Goal: Information Seeking & Learning: Check status

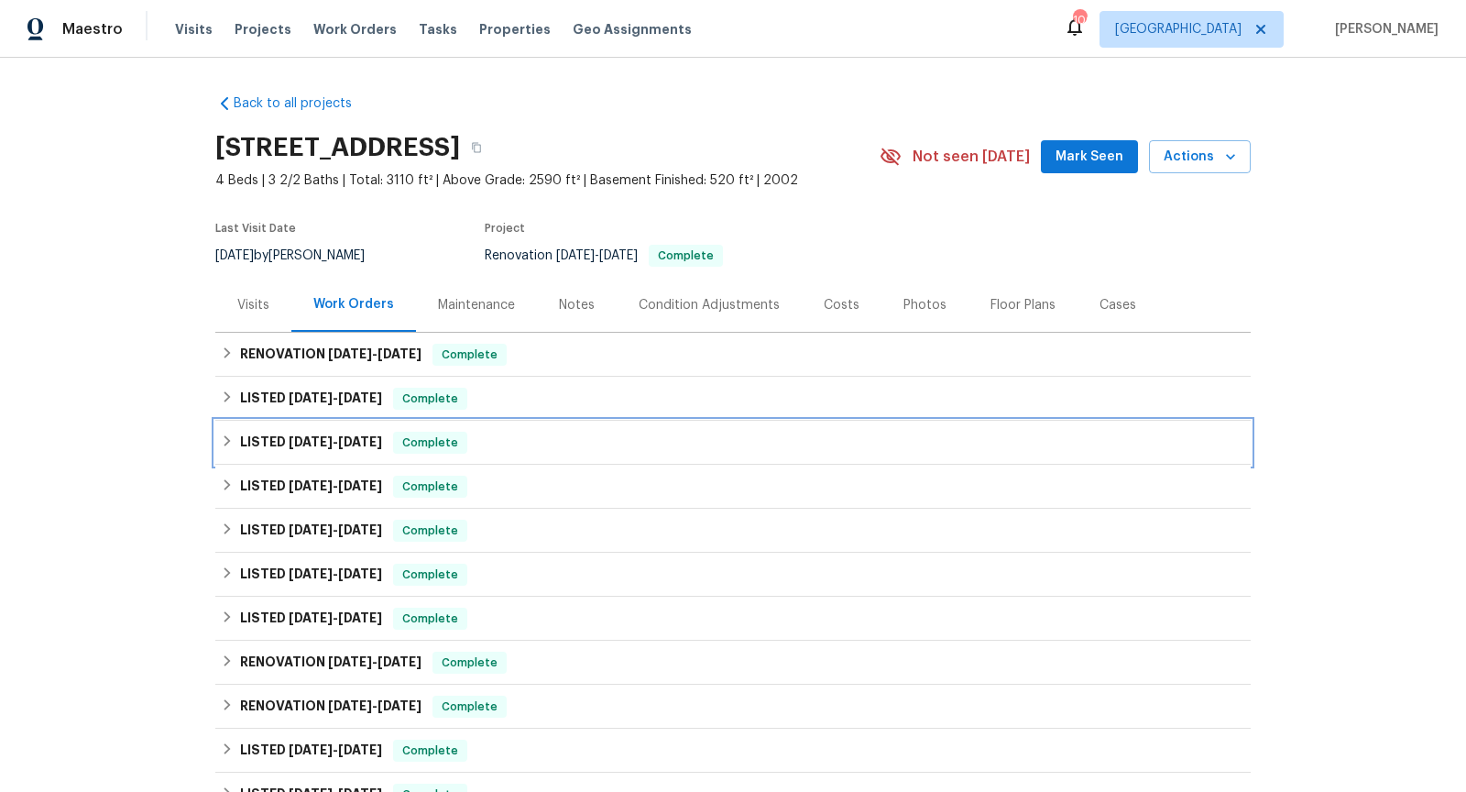
click at [378, 440] on span "[DATE]" at bounding box center [360, 441] width 44 height 13
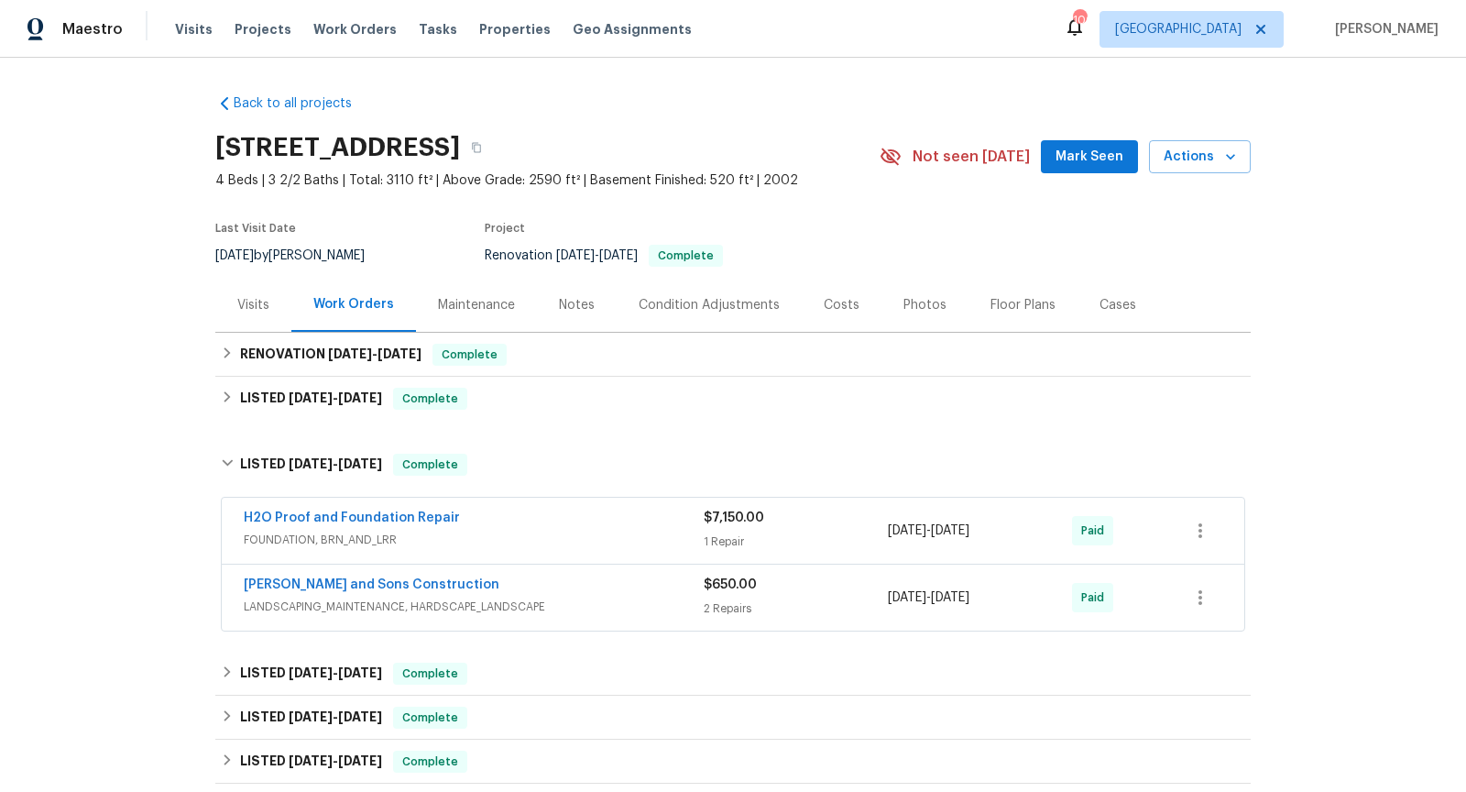
click at [627, 526] on div "H2O Proof and Foundation Repair" at bounding box center [474, 520] width 460 height 22
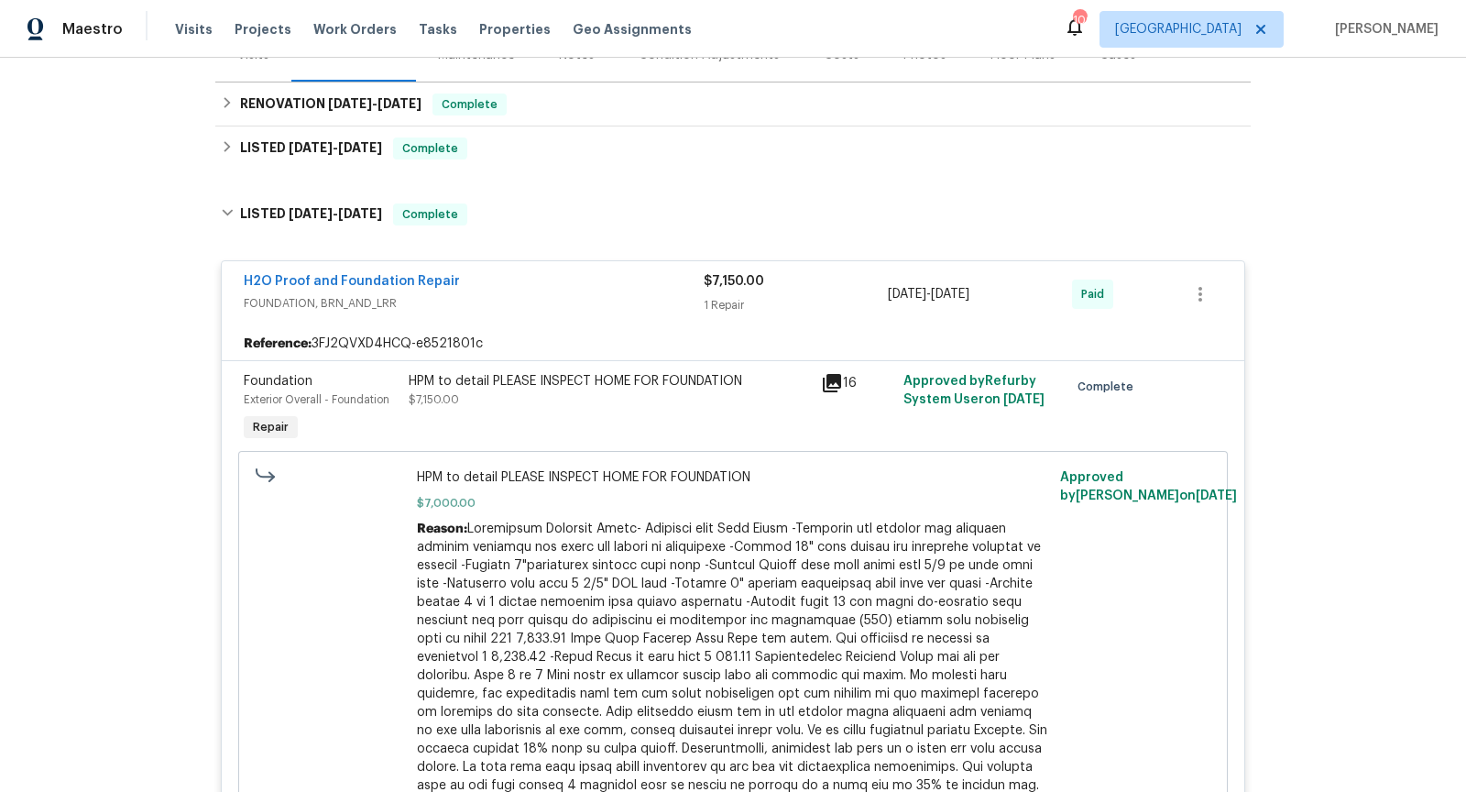
scroll to position [234, 0]
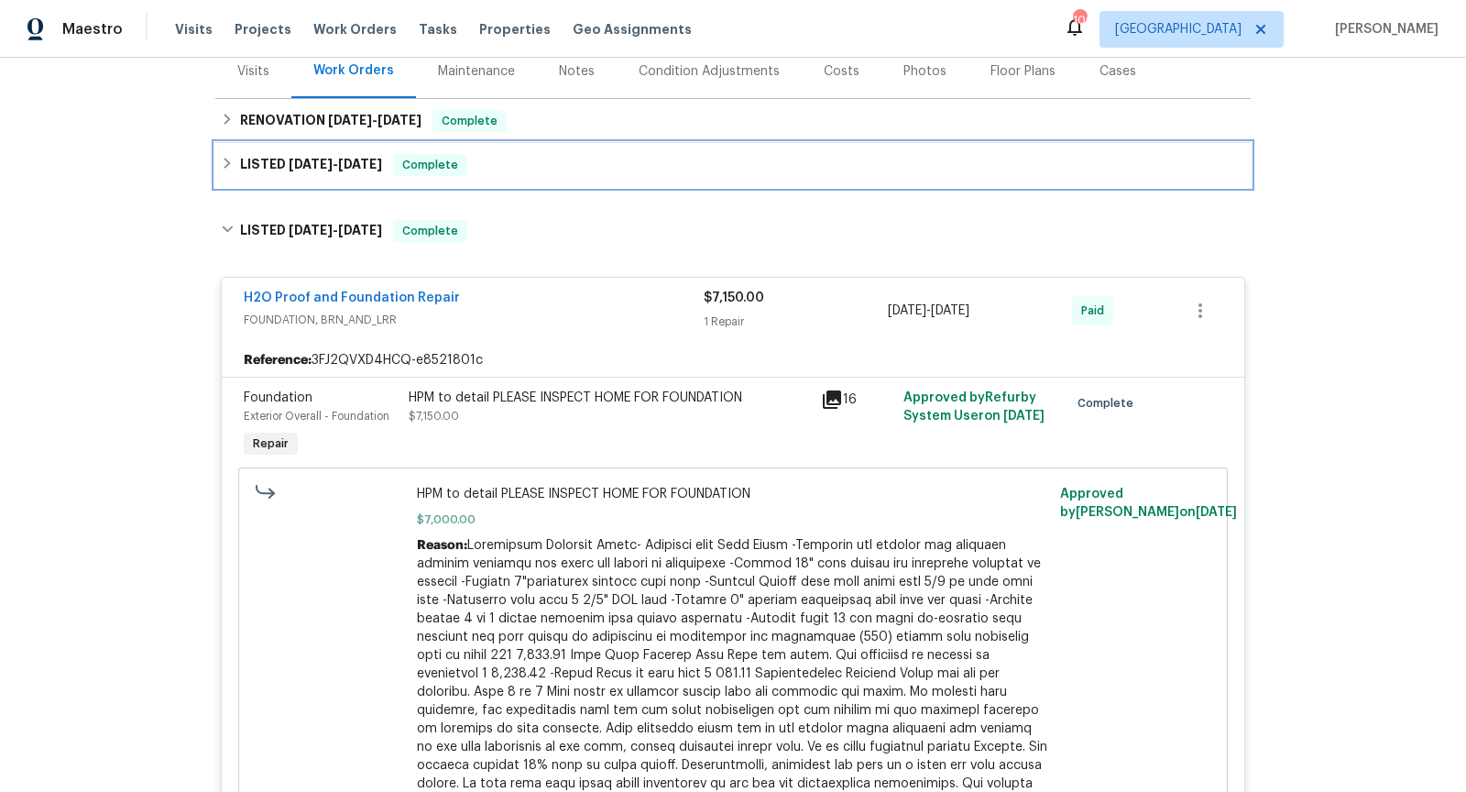
click at [346, 167] on span "[DATE]" at bounding box center [360, 164] width 44 height 13
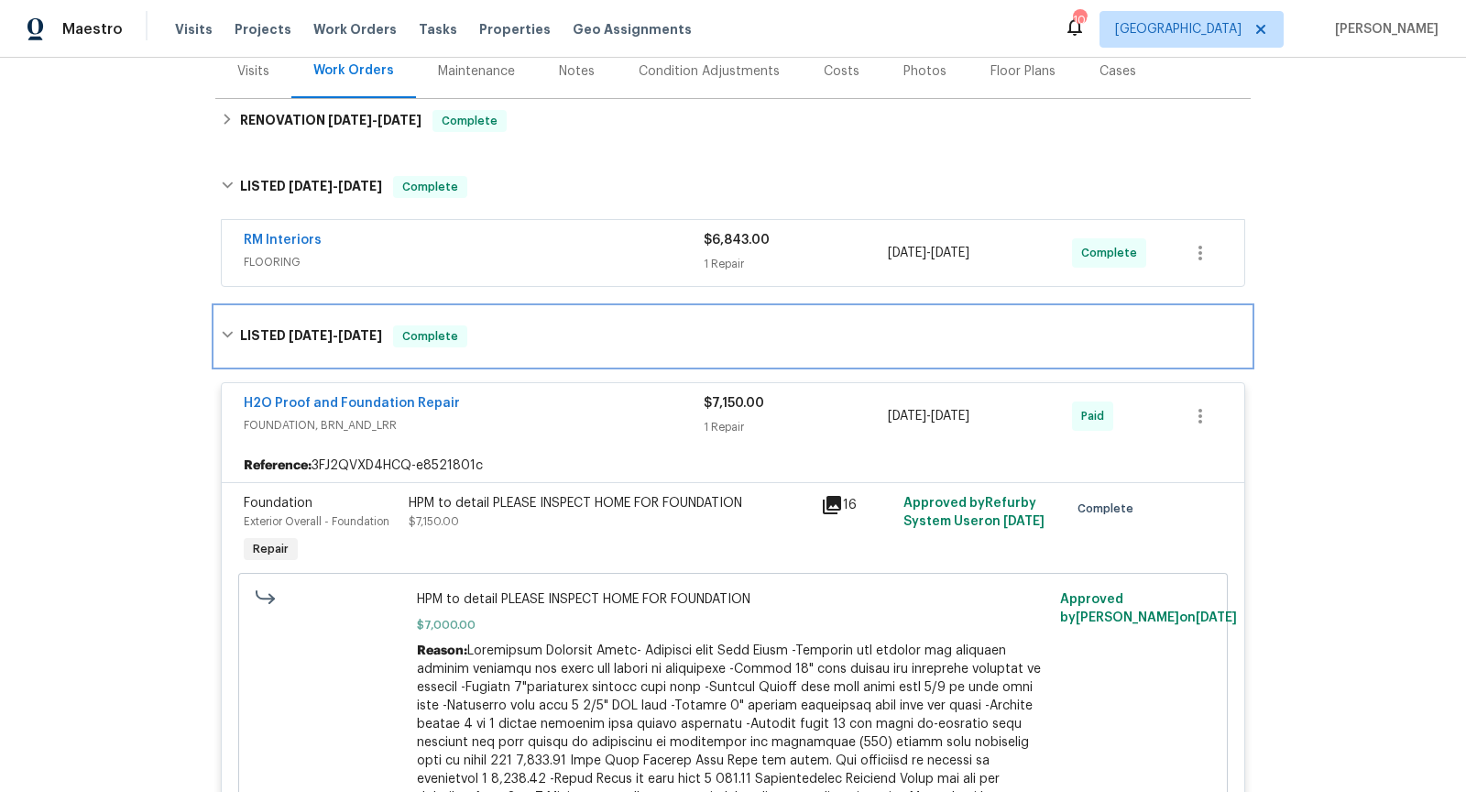
click at [451, 307] on div "LISTED [DATE] - [DATE] Complete" at bounding box center [733, 336] width 1036 height 59
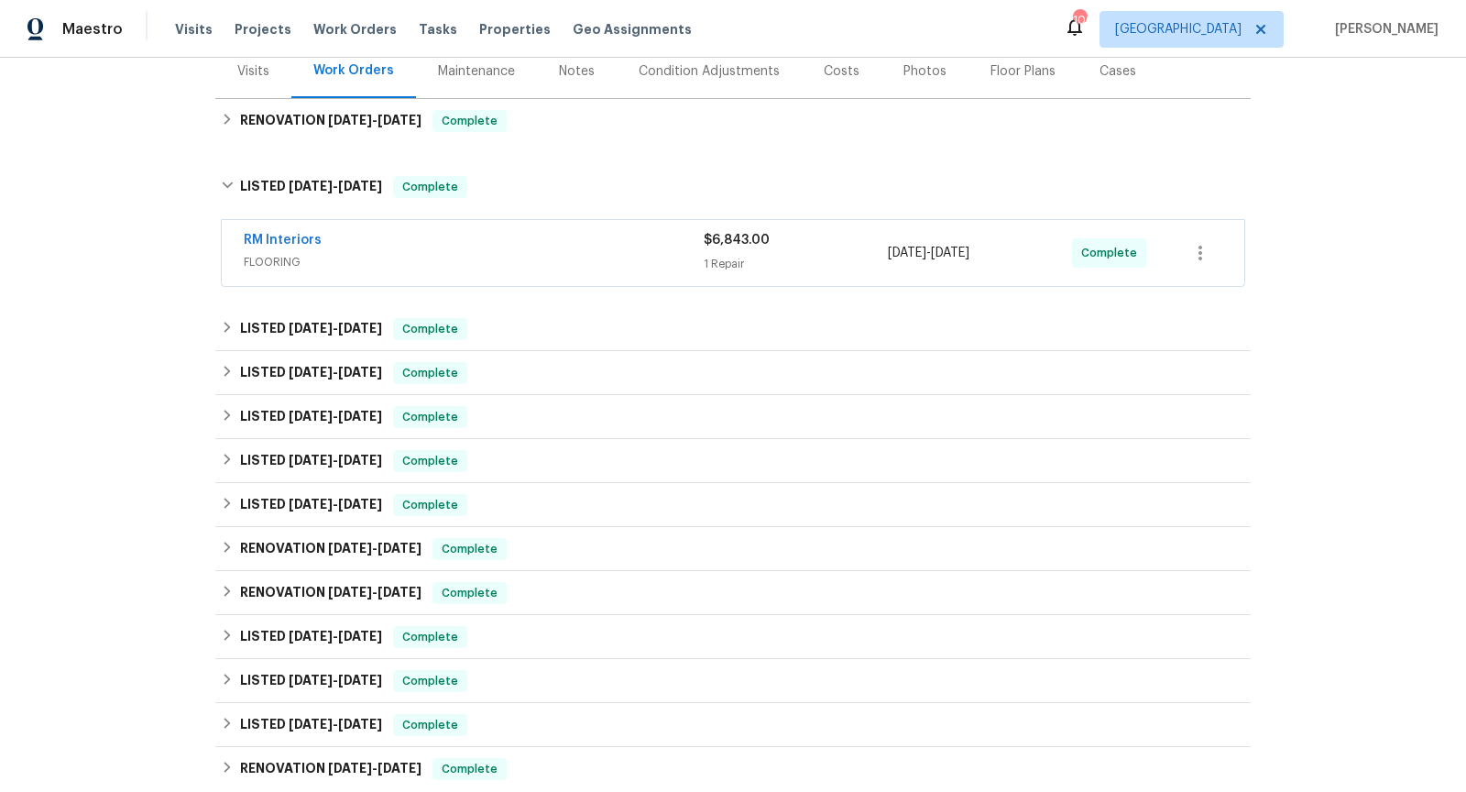
click at [443, 276] on div "RM Interiors FLOORING $6,843.00 1 Repair [DATE] - [DATE] Complete" at bounding box center [733, 253] width 1023 height 66
click at [434, 257] on span "FLOORING" at bounding box center [474, 262] width 460 height 18
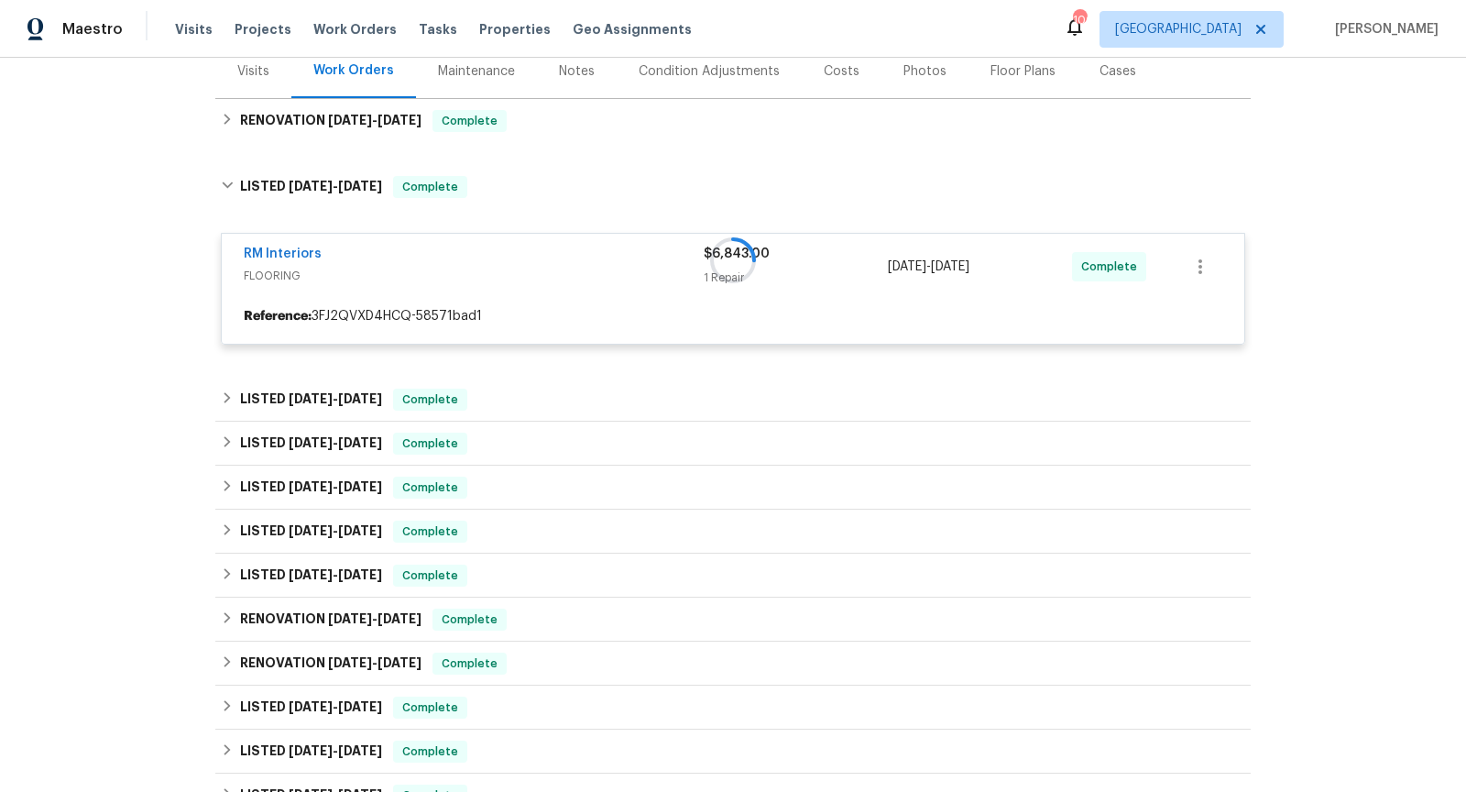
scroll to position [241, 0]
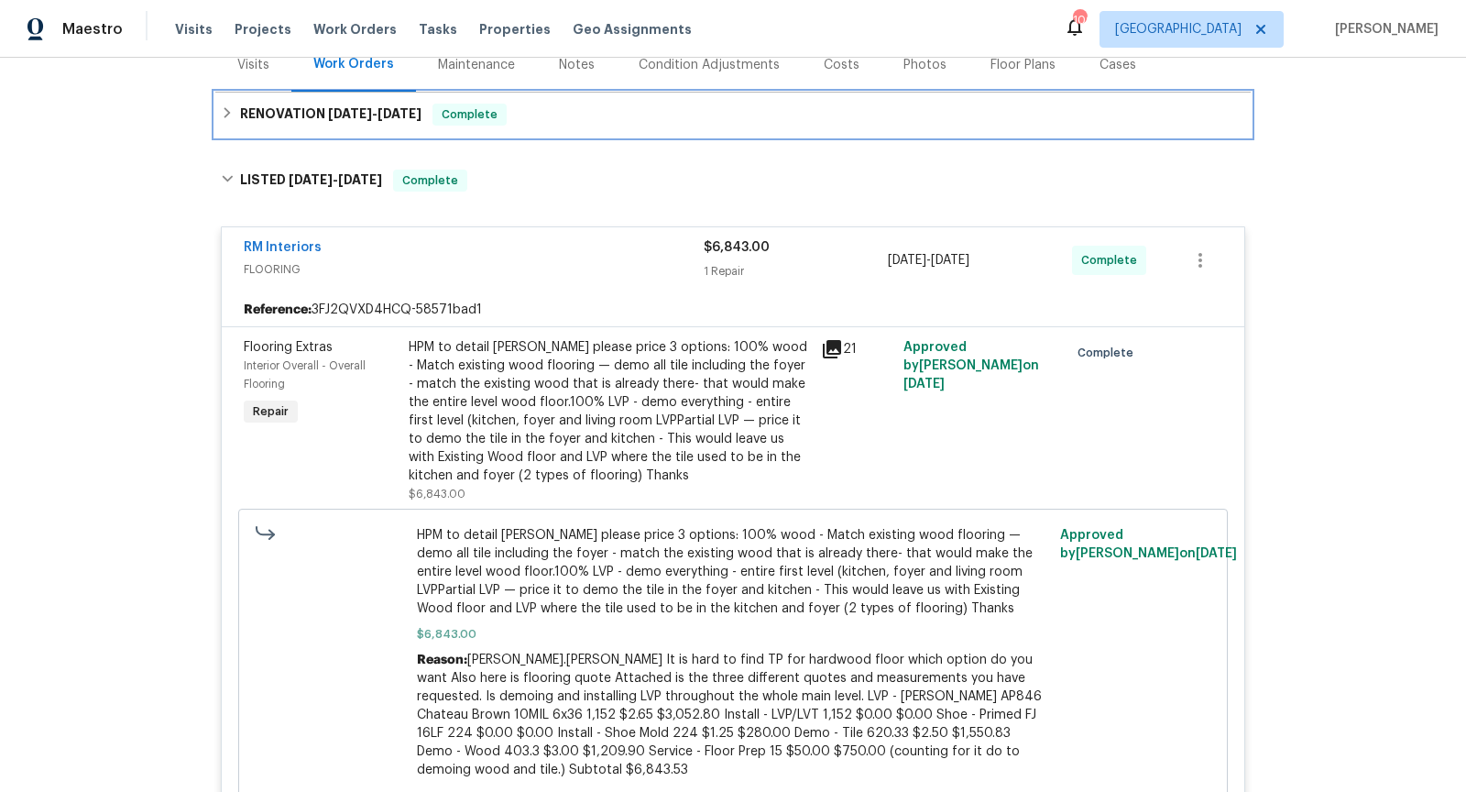
click at [328, 115] on span "[DATE]" at bounding box center [350, 113] width 44 height 13
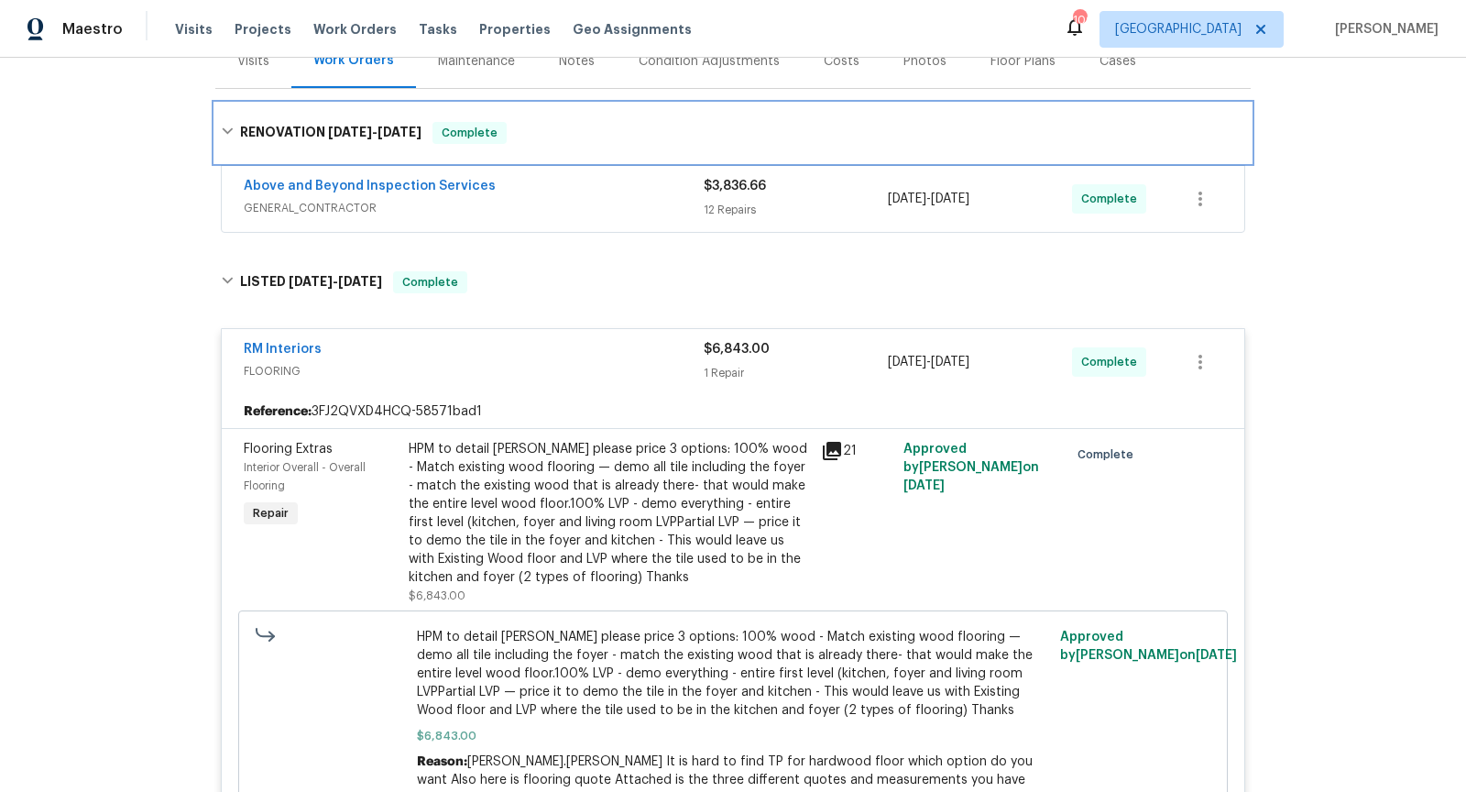
scroll to position [246, 0]
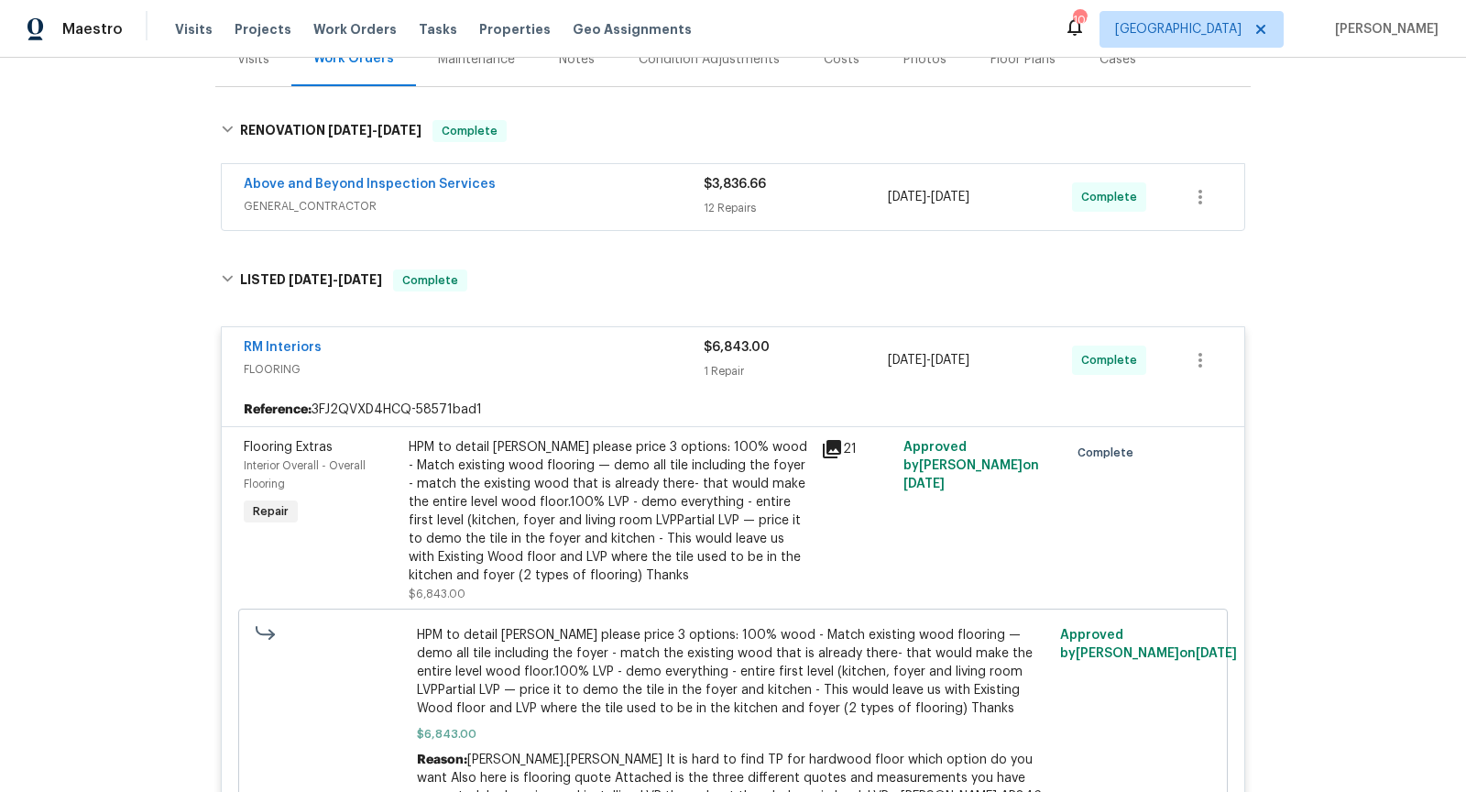
click at [577, 198] on span "GENERAL_CONTRACTOR" at bounding box center [474, 206] width 460 height 18
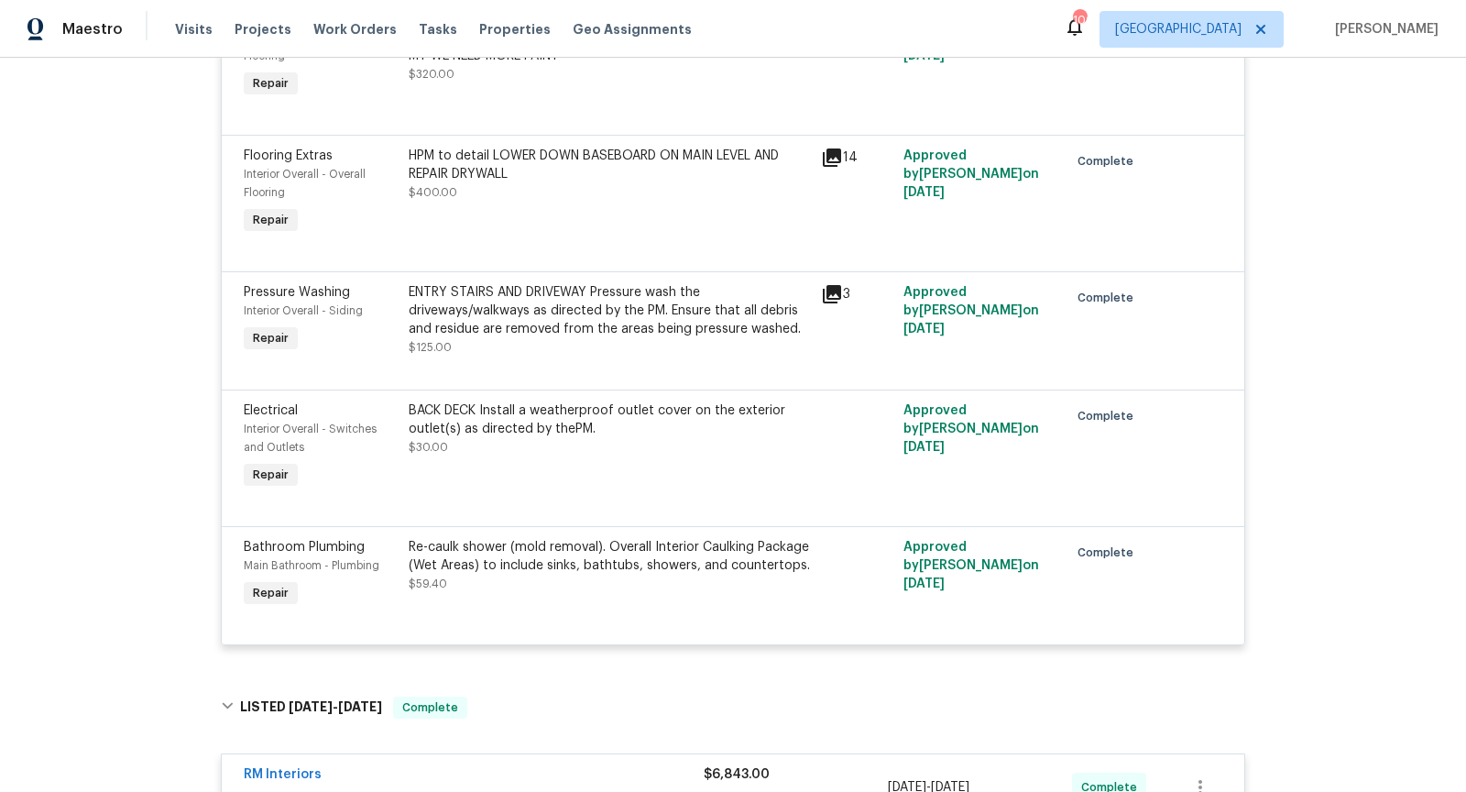
scroll to position [1876, 0]
